Goal: Find specific page/section: Find specific page/section

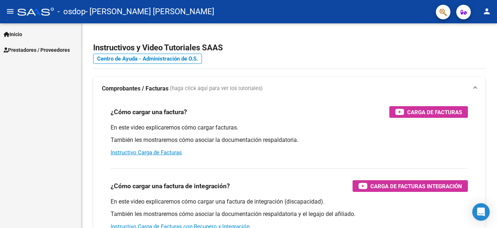
click at [30, 50] on span "Prestadores / Proveedores" at bounding box center [37, 50] width 66 height 8
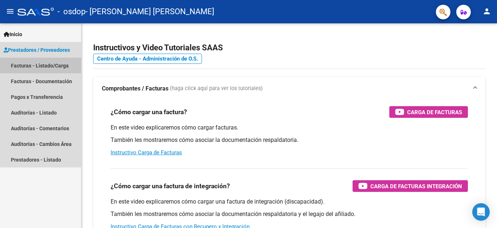
click at [41, 60] on link "Facturas - Listado/Carga" at bounding box center [40, 66] width 81 height 16
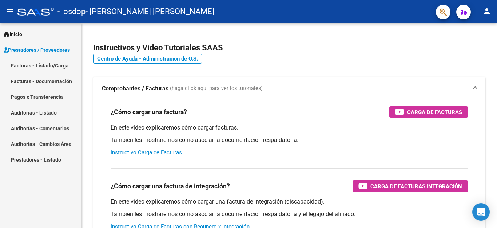
click at [41, 65] on link "Facturas - Listado/Carga" at bounding box center [40, 66] width 81 height 16
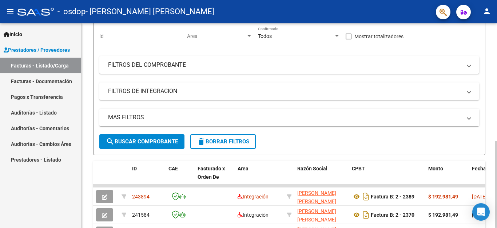
scroll to position [230, 0]
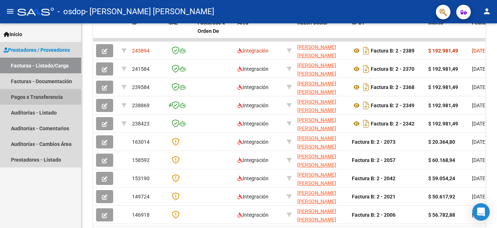
click at [29, 98] on link "Pagos x Transferencia" at bounding box center [40, 97] width 81 height 16
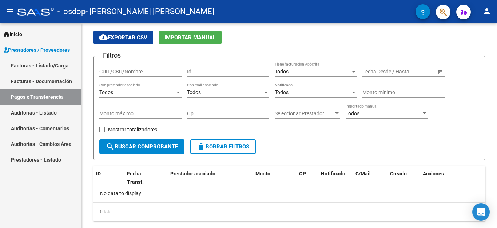
scroll to position [39, 0]
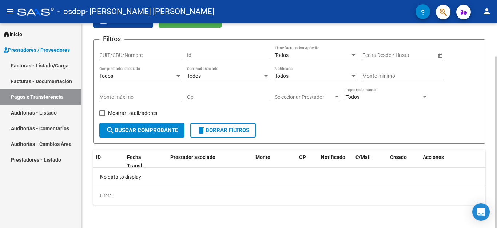
click at [165, 132] on span "search Buscar Comprobante" at bounding box center [142, 130] width 72 height 7
